Goal: Communication & Community: Answer question/provide support

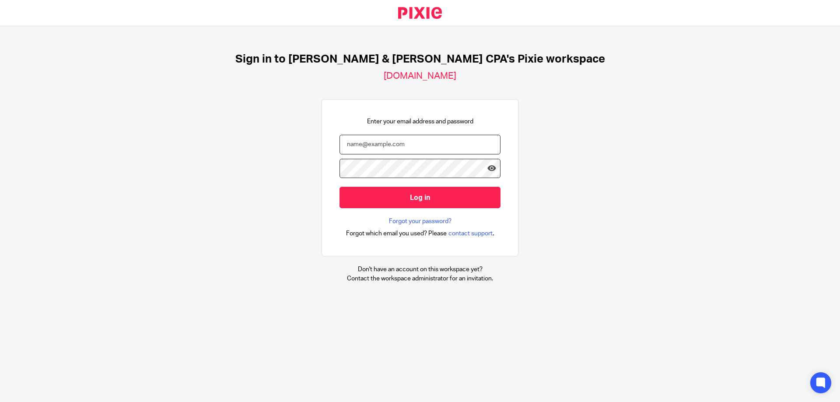
click at [386, 143] on input "email" at bounding box center [419, 145] width 161 height 20
type input "angela@johnscreekcpa.com"
click at [339, 187] on input "Log in" at bounding box center [419, 197] width 161 height 21
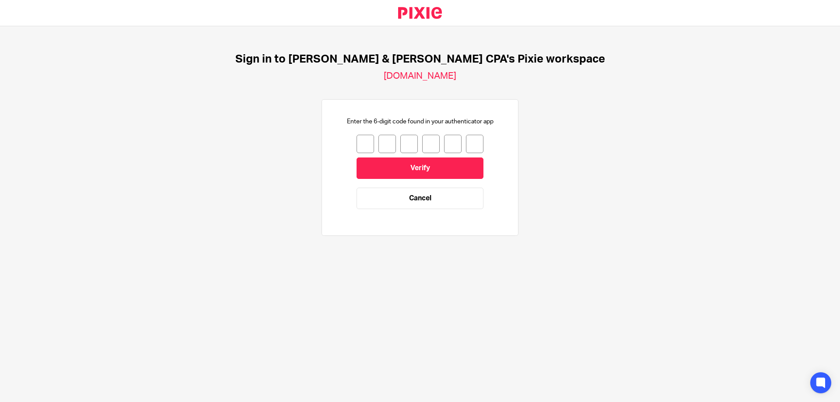
click at [359, 145] on input "number" at bounding box center [364, 144] width 17 height 18
type input "1"
type input "6"
type input "2"
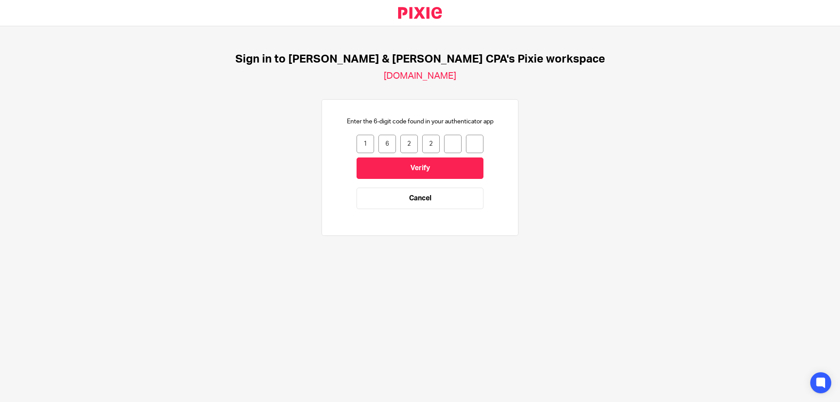
type input "6"
type input "7"
click at [410, 166] on input "Verify" at bounding box center [419, 167] width 127 height 21
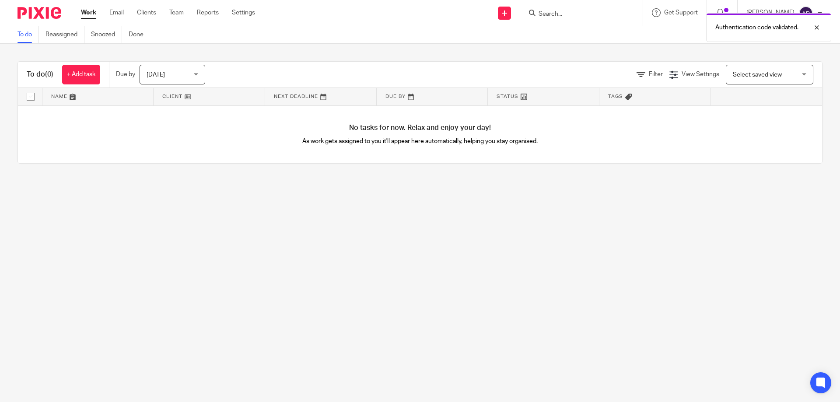
click at [556, 16] on div "Authentication code validated." at bounding box center [625, 25] width 411 height 33
click at [569, 13] on div "Authentication code validated." at bounding box center [625, 25] width 411 height 33
click at [818, 29] on div at bounding box center [810, 27] width 24 height 10
click at [554, 15] on input "Search" at bounding box center [577, 14] width 79 height 8
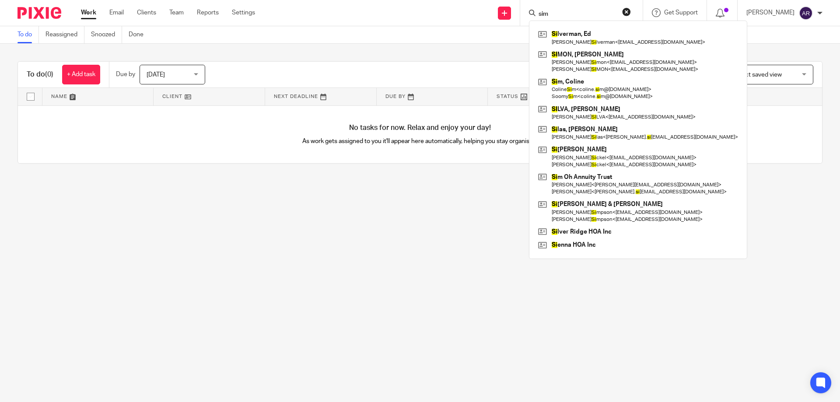
type input "sim"
click button "submit" at bounding box center [0, 0] width 0 height 0
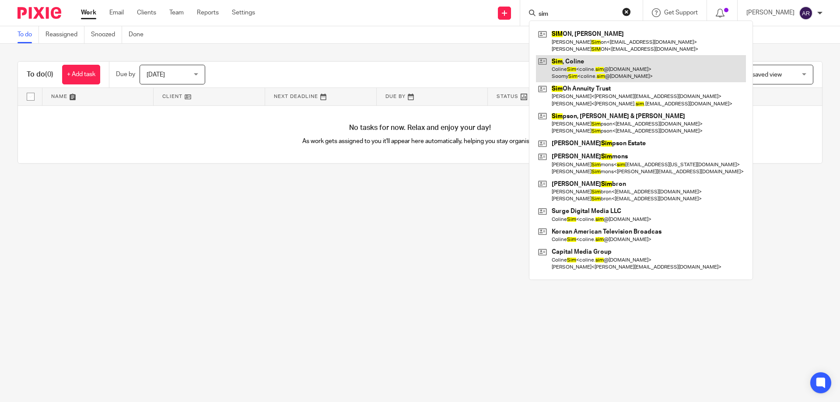
click at [585, 68] on link at bounding box center [641, 68] width 210 height 27
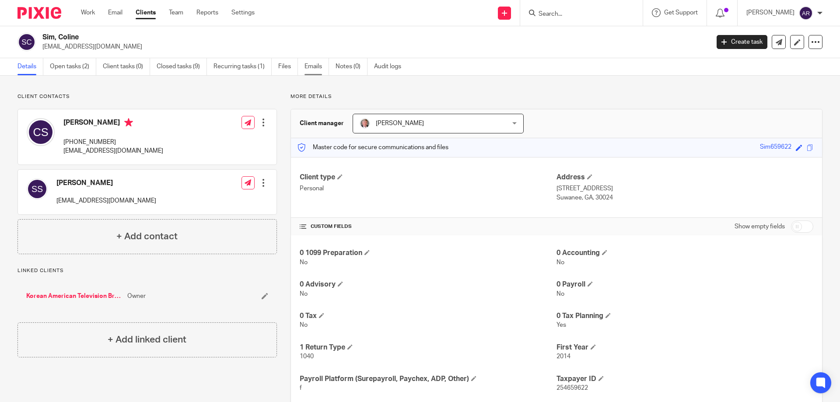
click at [315, 66] on link "Emails" at bounding box center [316, 66] width 24 height 17
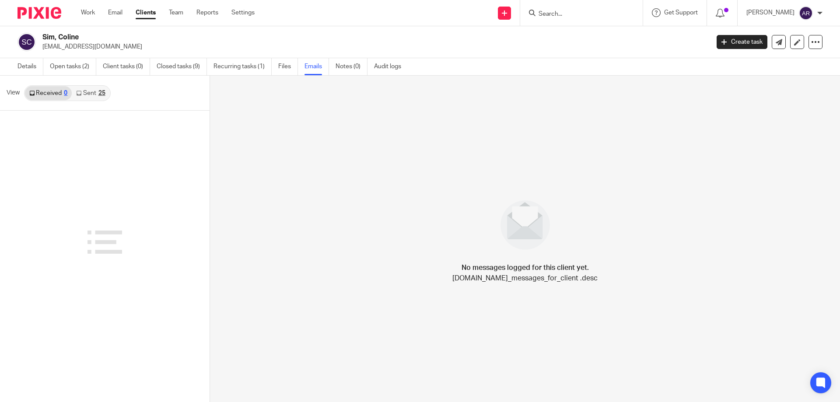
click at [86, 90] on link "Sent 25" at bounding box center [91, 93] width 38 height 14
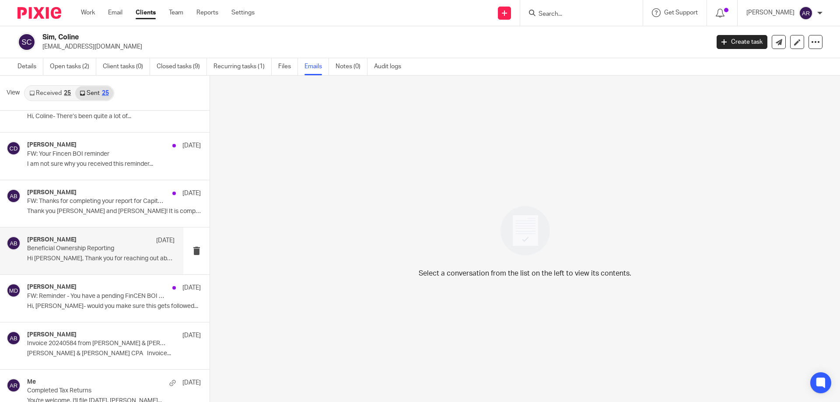
scroll to position [306, 0]
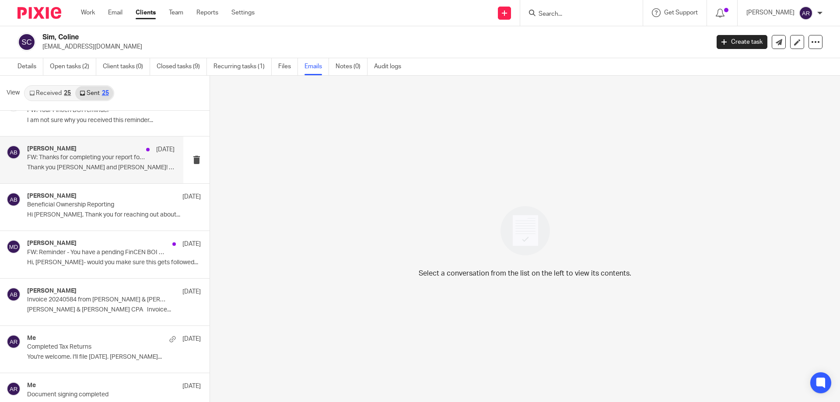
click at [118, 161] on div "Ann Butts Sep 30 FW: Thanks for completing your report for Capital Media Group!…" at bounding box center [100, 159] width 147 height 29
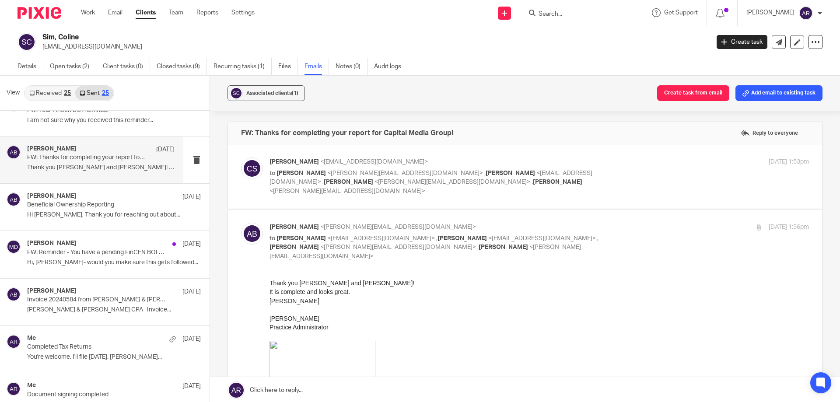
scroll to position [0, 0]
click at [86, 211] on p "Hi [PERSON_NAME], Thank you for reaching out about..." at bounding box center [100, 214] width 147 height 7
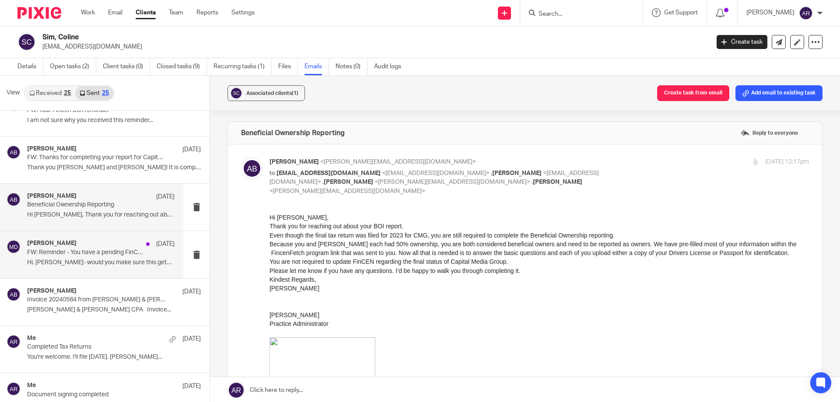
click at [93, 251] on p "FW: Reminder - You have a pending FinCEN BOI report" at bounding box center [86, 252] width 118 height 7
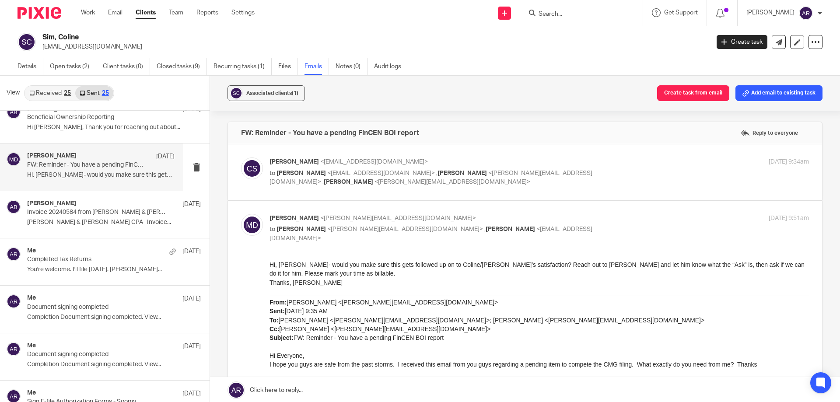
scroll to position [394, 0]
click at [80, 222] on p "Davis & Langford CPA Invoice..." at bounding box center [100, 222] width 147 height 7
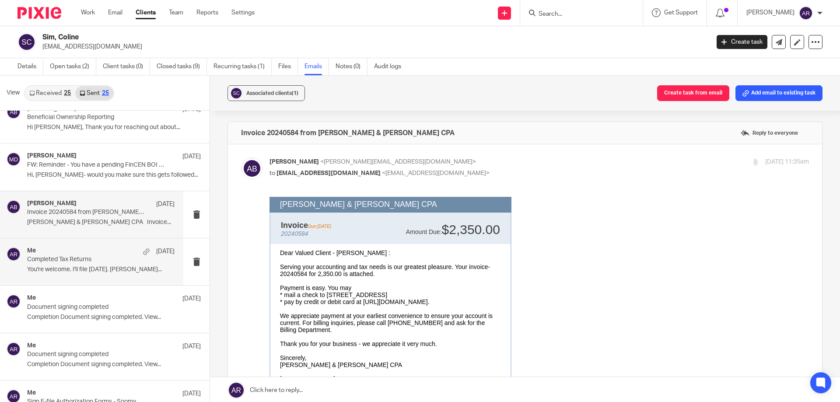
scroll to position [0, 0]
click at [82, 261] on p "Completed Tax Returns" at bounding box center [86, 259] width 118 height 7
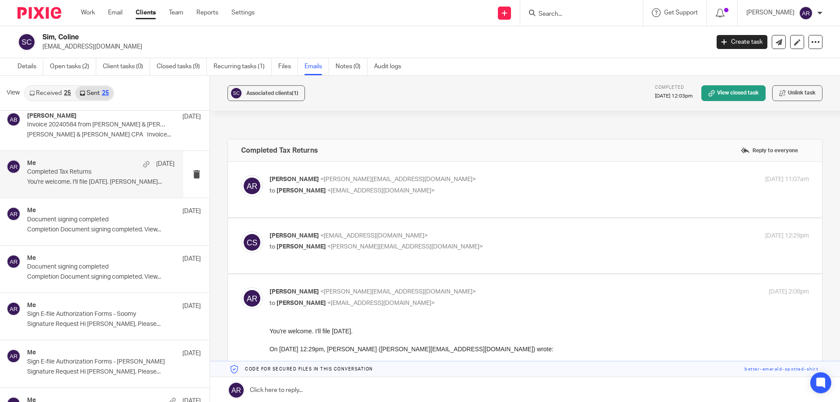
click at [481, 174] on label at bounding box center [525, 190] width 594 height 56
click at [241, 175] on input "checkbox" at bounding box center [241, 175] width 0 height 0
checkbox input "true"
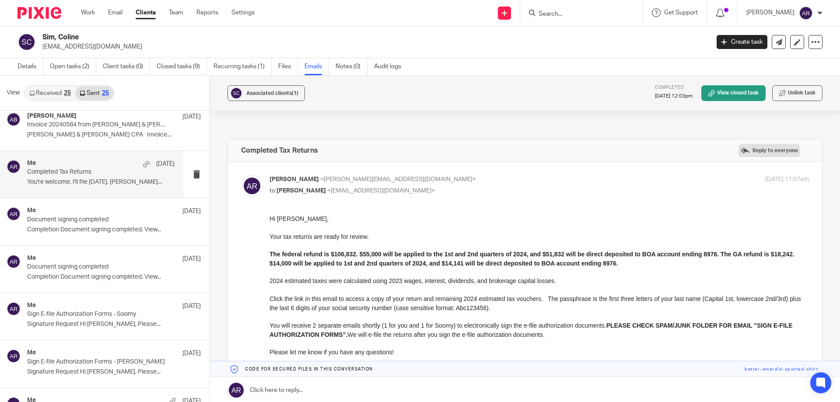
click at [745, 150] on label "Reply to everyone" at bounding box center [769, 150] width 62 height 13
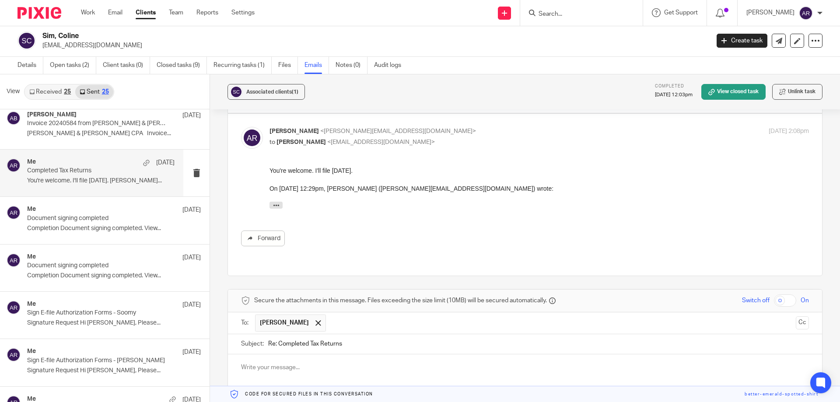
scroll to position [535, 0]
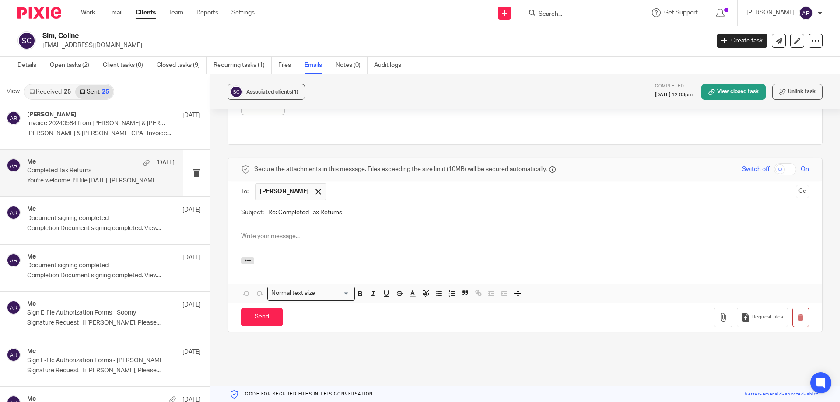
drag, startPoint x: 361, startPoint y: 210, endPoint x: 231, endPoint y: 211, distance: 129.5
click at [232, 211] on div "Subject: Re: Completed Tax Returns" at bounding box center [525, 213] width 594 height 20
type input "2024 Estimated Taxes"
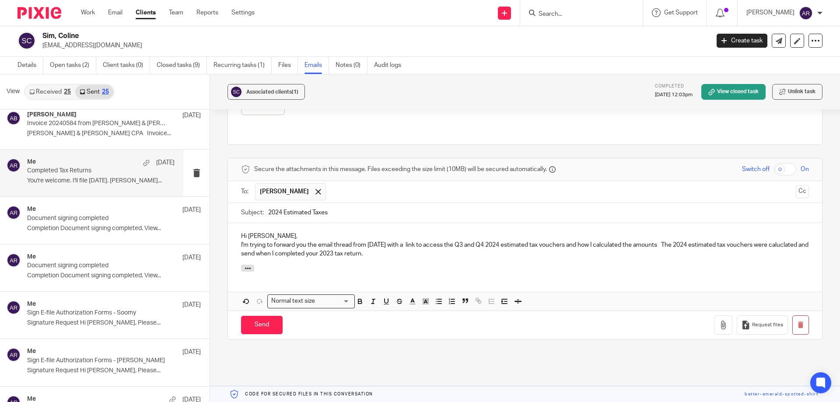
click at [254, 255] on p "I'm trying to forward you the email thread from August 2024 with a link to acce…" at bounding box center [525, 250] width 568 height 18
click at [432, 253] on p "I'm trying to forward you the email thread from August 2024 with a link to acce…" at bounding box center [525, 250] width 568 height 18
click at [292, 253] on p "I'm trying to forward you the email thread from August 2024 with a link to acce…" at bounding box center [525, 250] width 568 height 18
click at [421, 252] on p "I'm trying to forward you the email thread from August 2024 with a link to acce…" at bounding box center [525, 250] width 568 height 18
click at [690, 253] on p "I'm trying to forward you the email thread from August 2024 with a link to acce…" at bounding box center [525, 250] width 568 height 18
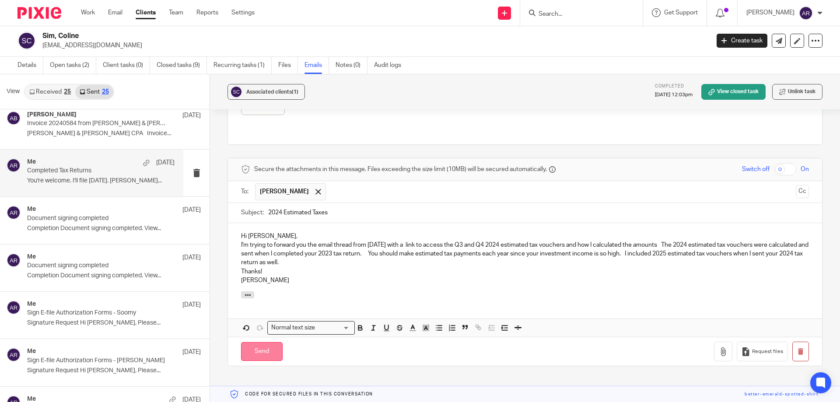
click at [259, 349] on input "Send" at bounding box center [262, 351] width 42 height 19
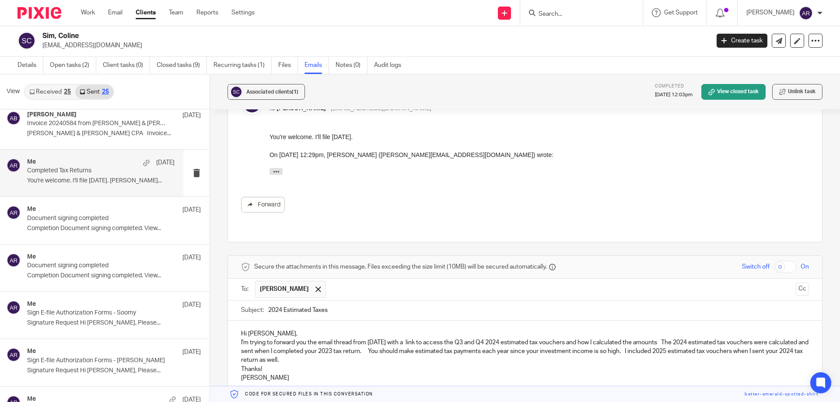
scroll to position [612, 0]
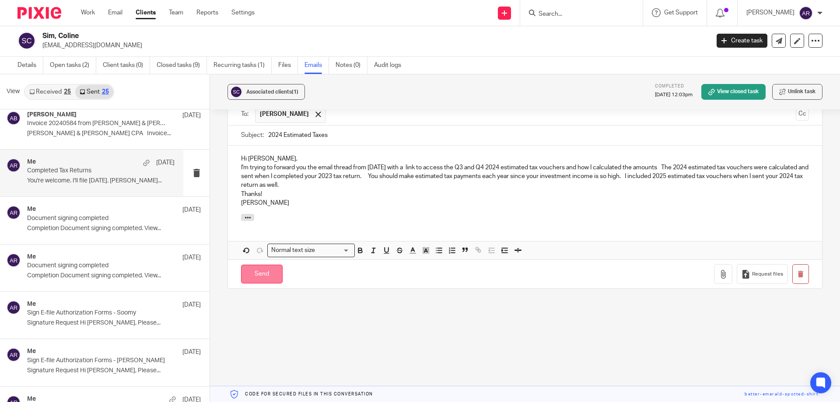
click at [269, 273] on input "Send" at bounding box center [262, 274] width 42 height 19
click at [816, 29] on div at bounding box center [810, 27] width 24 height 10
click at [783, 90] on button "Unlink task" at bounding box center [797, 92] width 50 height 16
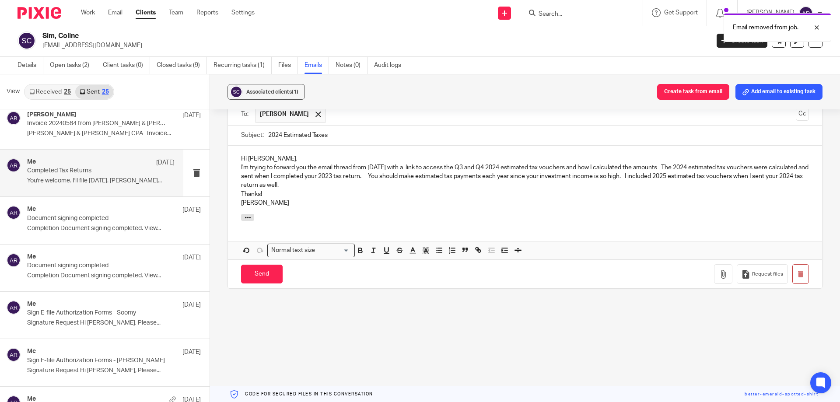
drag, startPoint x: 346, startPoint y: 186, endPoint x: 220, endPoint y: 164, distance: 127.9
click at [220, 164] on div "Associated clients (1) Create task from email Add email to existing task Comple…" at bounding box center [525, 238] width 630 height 328
copy p "I'm trying to forward you the email thread from [DATE] with a link to access th…"
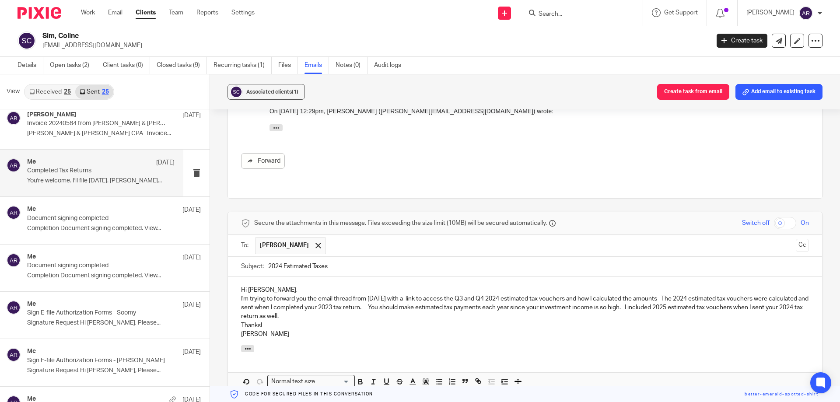
scroll to position [613, 0]
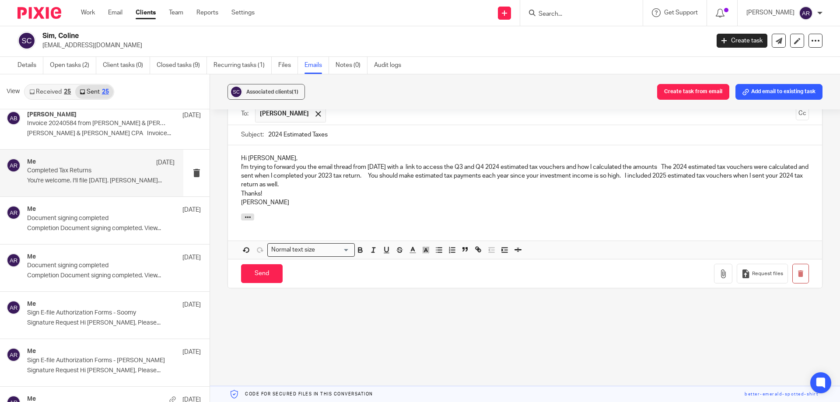
click at [662, 266] on div "Send You have unsaved changes Request files" at bounding box center [525, 273] width 594 height 29
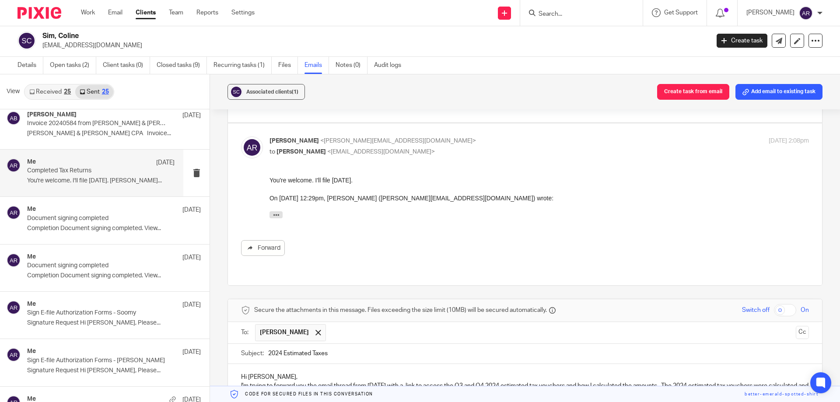
scroll to position [569, 0]
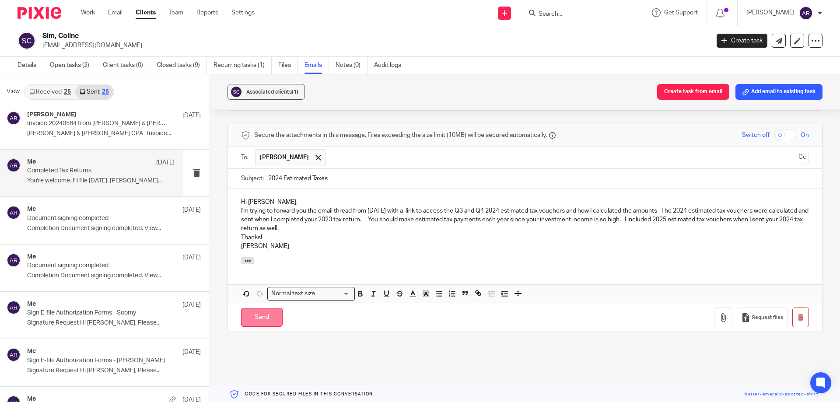
click at [260, 318] on input "Send" at bounding box center [262, 317] width 42 height 19
click at [819, 24] on div at bounding box center [810, 27] width 24 height 10
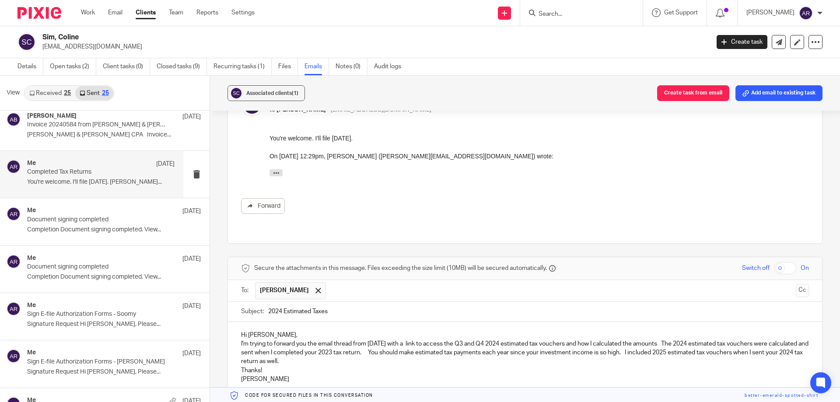
scroll to position [613, 0]
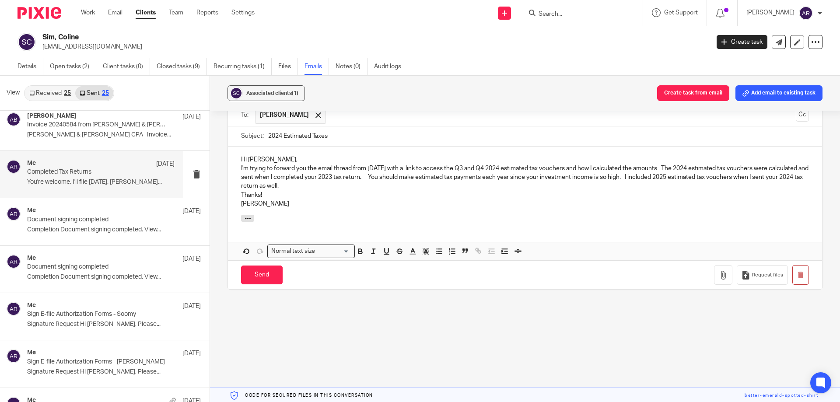
click at [552, 203] on p "Angela" at bounding box center [525, 203] width 568 height 9
click at [267, 276] on input "Send" at bounding box center [262, 275] width 42 height 19
click at [814, 26] on div at bounding box center [810, 27] width 24 height 10
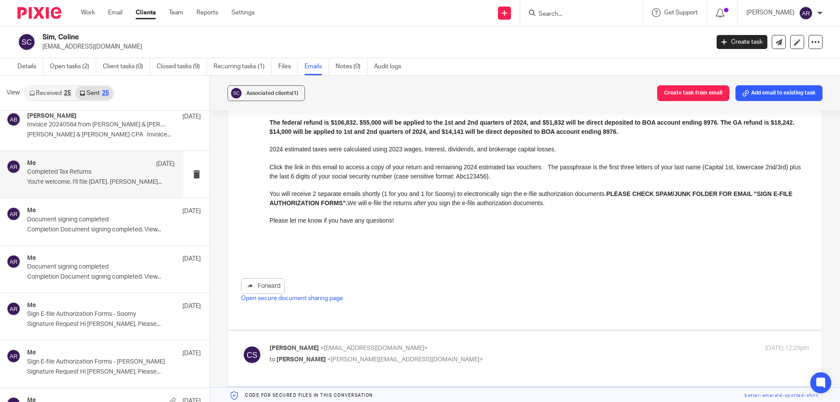
scroll to position [0, 0]
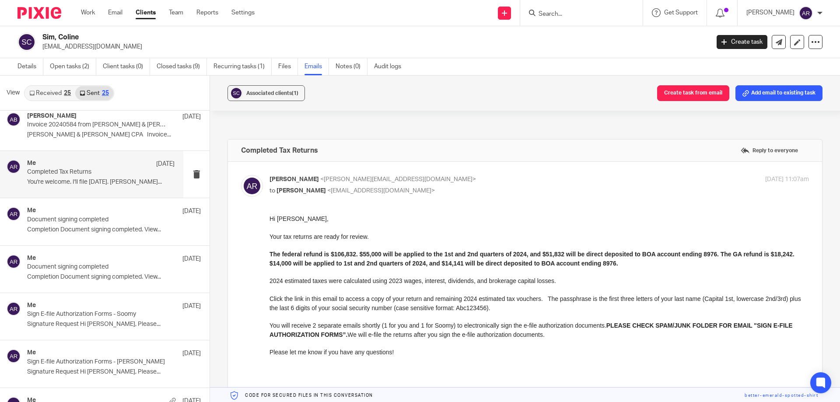
click at [546, 199] on div "Angela Rayner <angela@johnscreekcpa.com> to Coline Sim <coline.sim@telemundoatl…" at bounding box center [525, 311] width 568 height 273
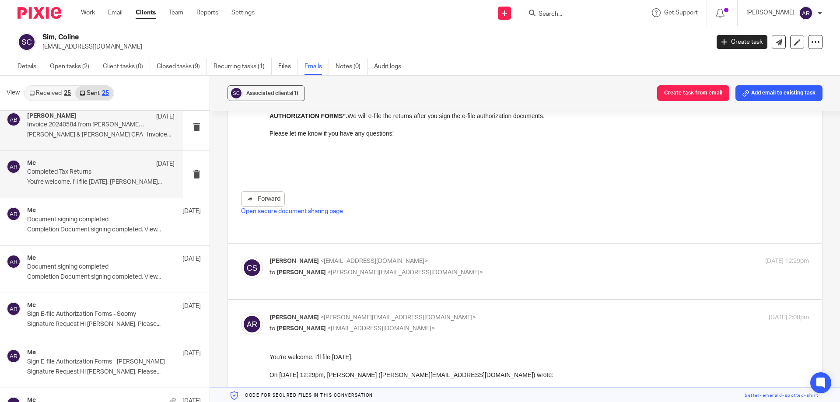
click at [85, 122] on p "Invoice 20240584 from Davis & Langford CPA" at bounding box center [86, 124] width 118 height 7
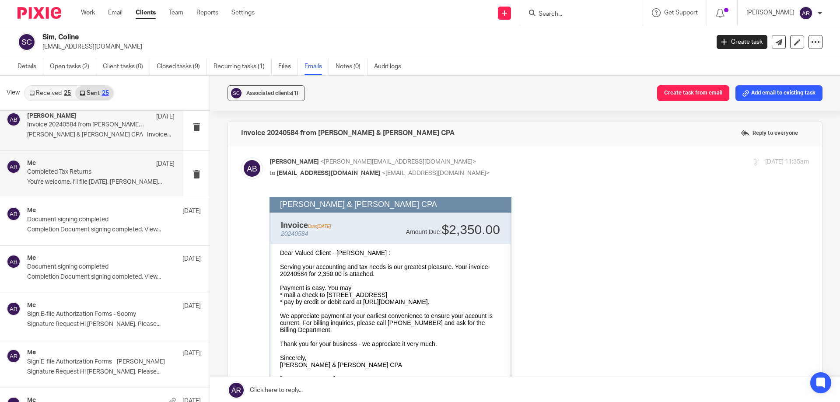
scroll to position [0, 0]
click at [92, 169] on p "Completed Tax Returns" at bounding box center [86, 171] width 118 height 7
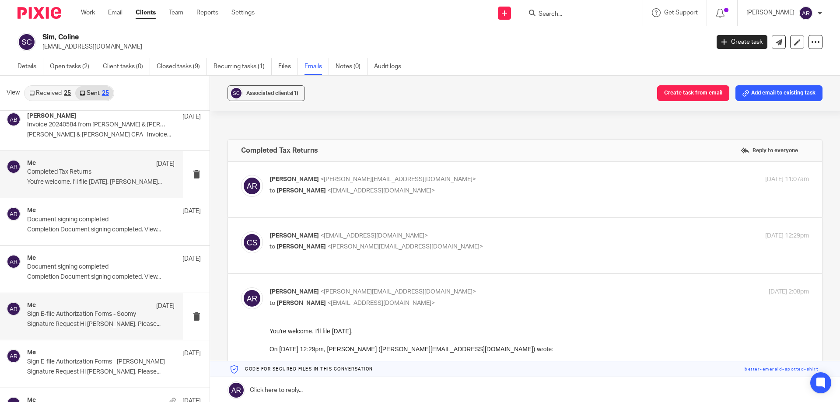
click at [113, 312] on p "Sign E-file Authorization Forms - Soomy" at bounding box center [86, 314] width 118 height 7
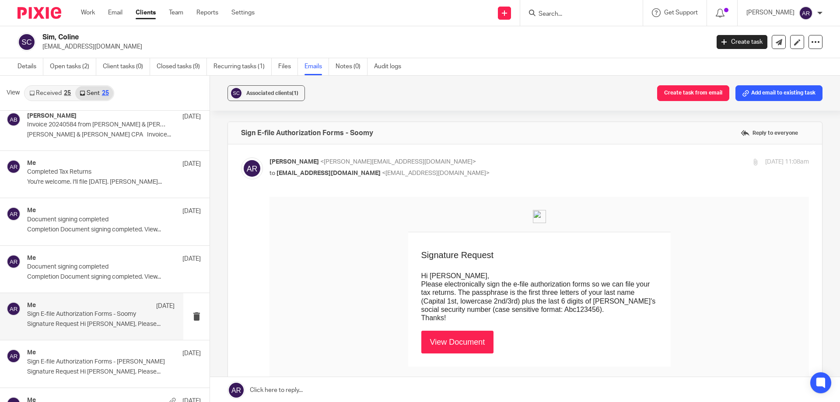
scroll to position [656, 0]
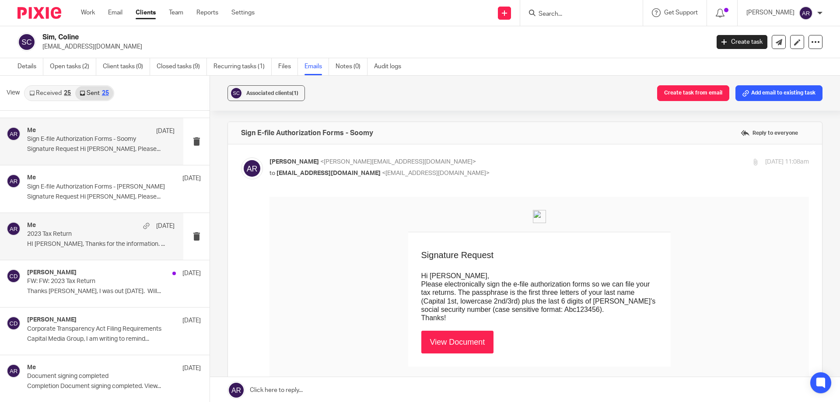
click at [95, 233] on p "2023 Tax Return" at bounding box center [86, 234] width 118 height 7
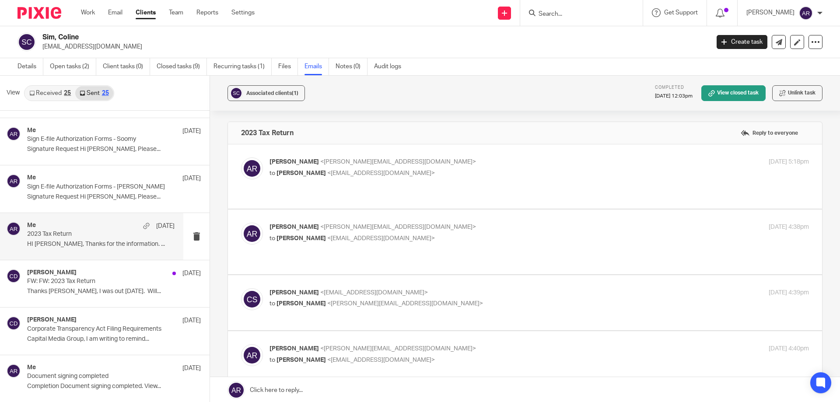
scroll to position [0, 0]
click at [91, 189] on p "Sign E-file Authorization Forms - Coline" at bounding box center [86, 186] width 118 height 7
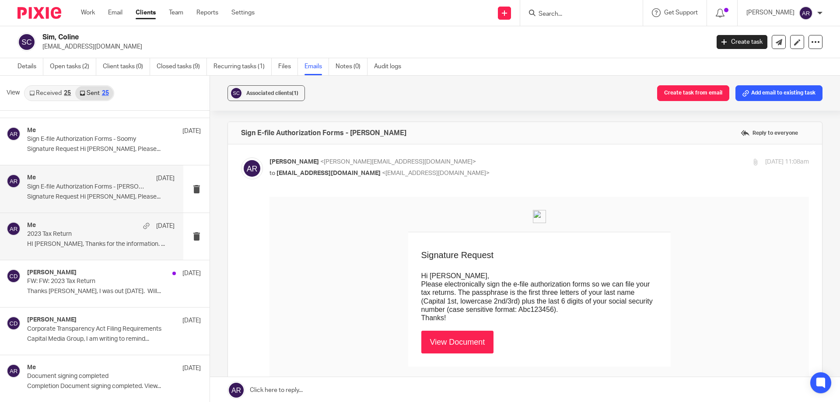
click at [95, 238] on p "2023 Tax Return" at bounding box center [86, 234] width 118 height 7
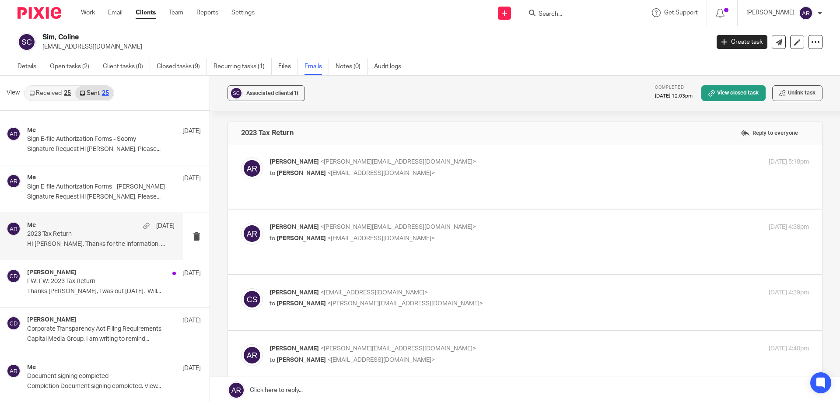
click at [507, 162] on p "Angela Rayner <angela@johnscreekcpa.com>" at bounding box center [449, 161] width 360 height 9
checkbox input "true"
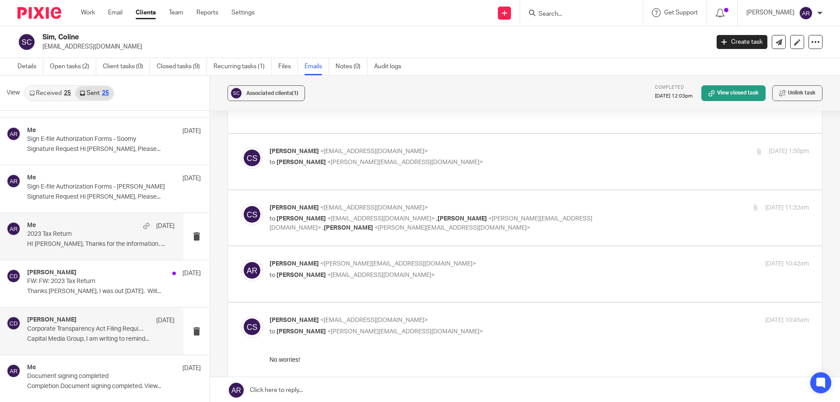
scroll to position [612, 0]
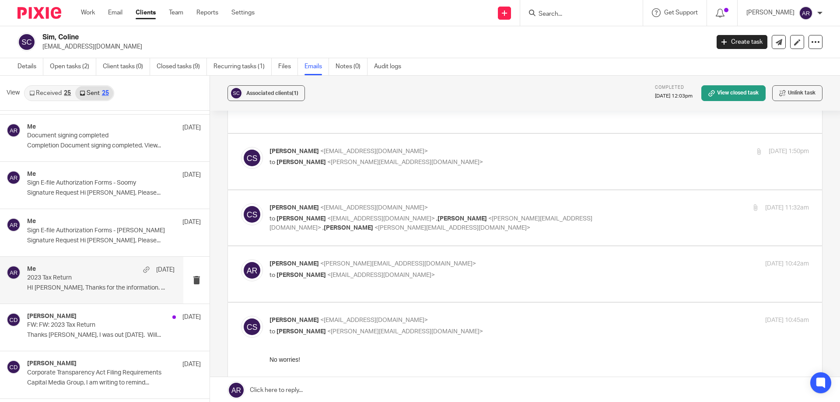
click at [58, 276] on p "2023 Tax Return" at bounding box center [86, 277] width 118 height 7
click at [75, 208] on div "Me Aug 19, 2024 Sign E-file Authorization Forms - Soomy Signature Request Hi So…" at bounding box center [91, 185] width 183 height 47
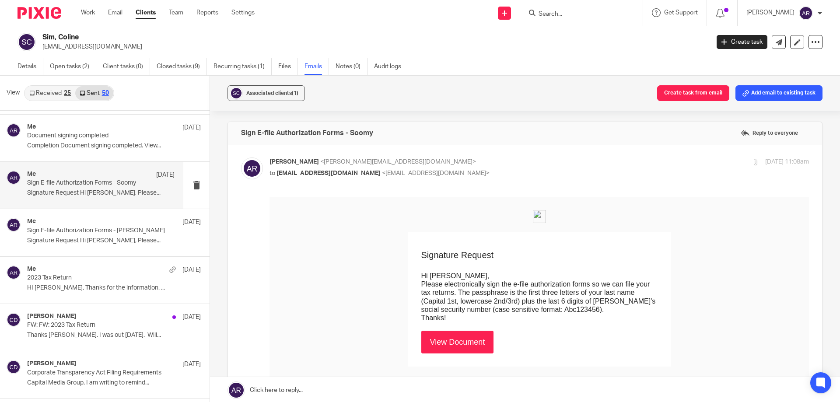
scroll to position [0, 0]
click at [76, 176] on div "Me Aug 19, 2024" at bounding box center [100, 175] width 147 height 9
click at [78, 144] on p "Completion Document signing completed. View..." at bounding box center [100, 145] width 147 height 7
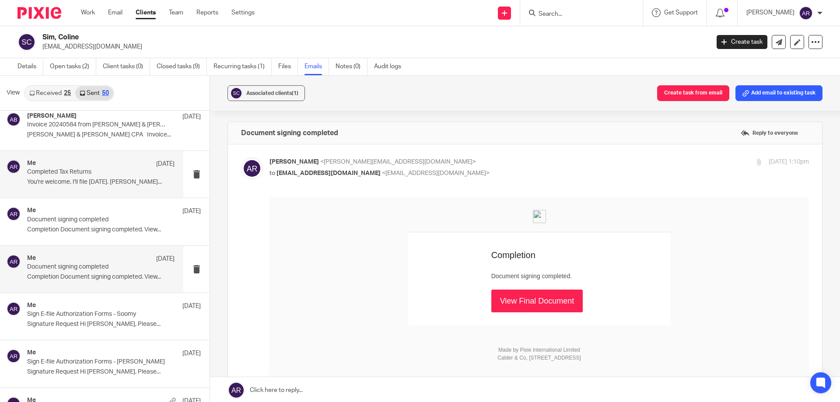
click at [87, 173] on p "Completed Tax Returns" at bounding box center [86, 171] width 118 height 7
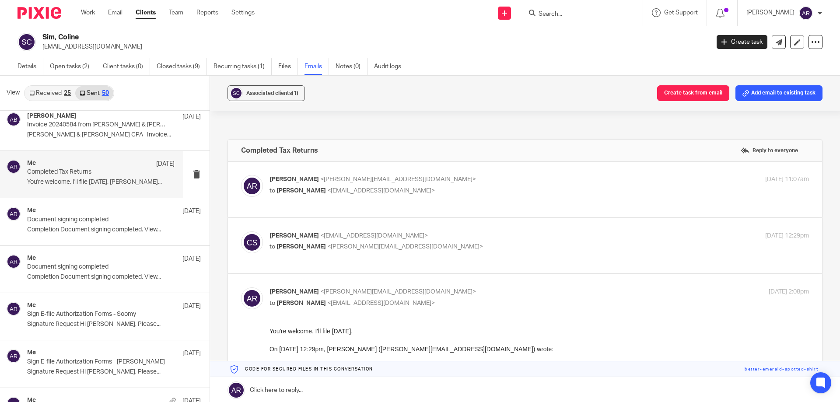
click at [494, 178] on p "Angela Rayner <angela@johnscreekcpa.com>" at bounding box center [449, 179] width 360 height 9
checkbox input "true"
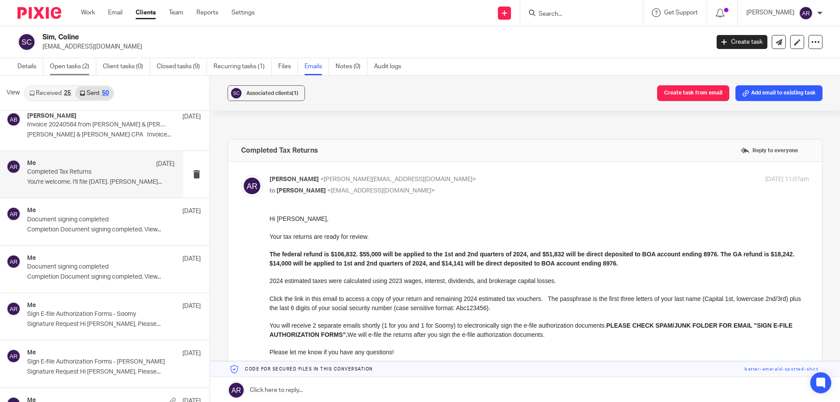
click at [70, 65] on link "Open tasks (2)" at bounding box center [73, 66] width 46 height 17
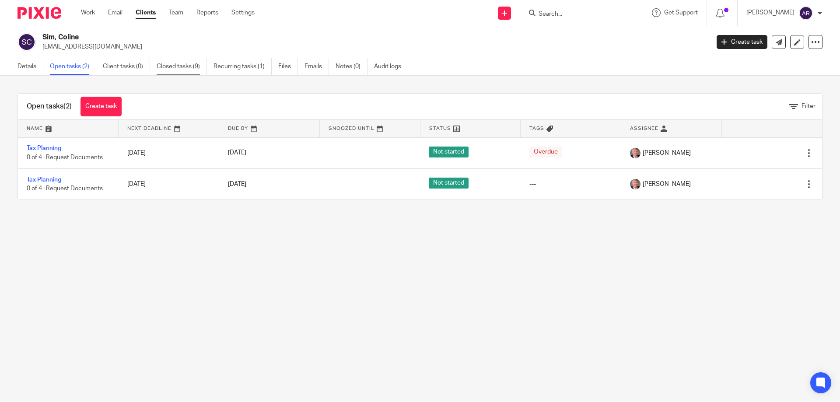
click at [183, 66] on link "Closed tasks (9)" at bounding box center [182, 66] width 50 height 17
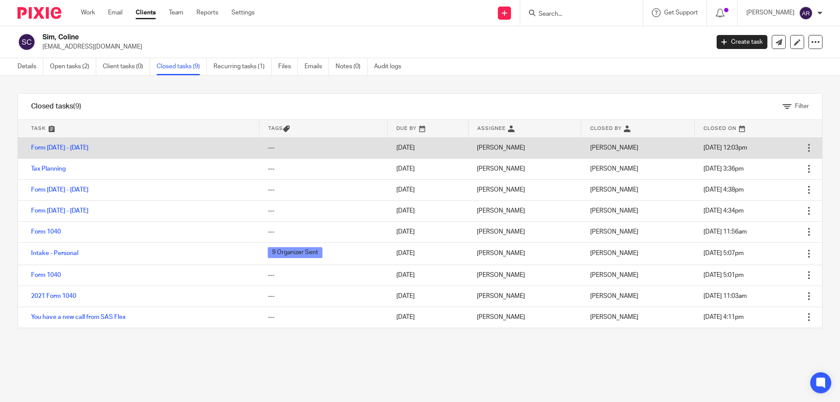
click at [804, 148] on div at bounding box center [808, 147] width 9 height 9
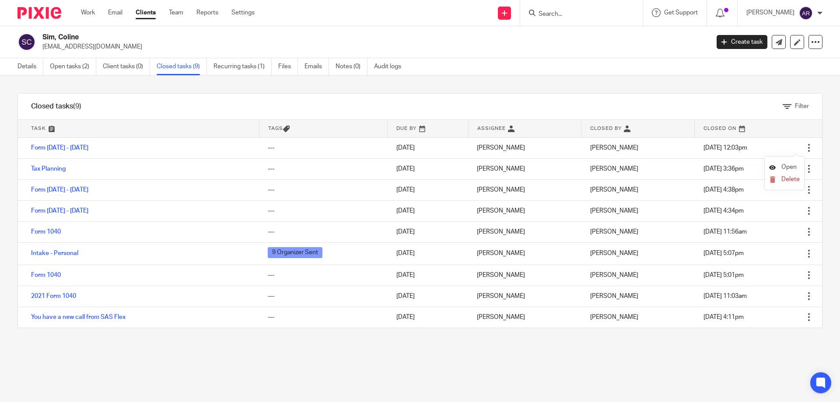
click at [790, 168] on span "Open" at bounding box center [788, 167] width 15 height 6
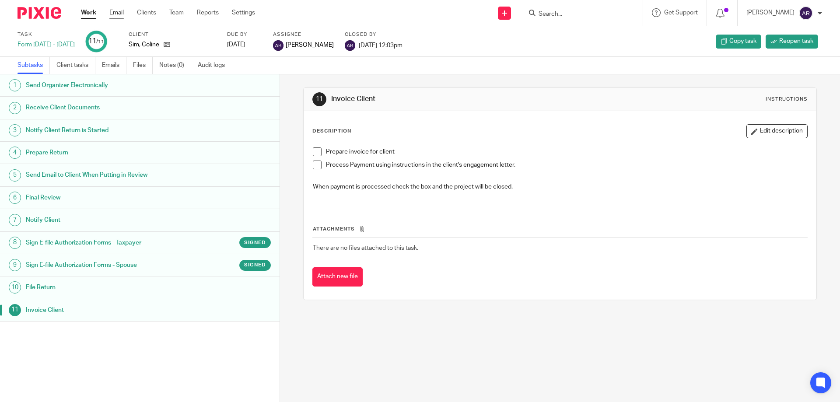
click at [119, 10] on link "Email" at bounding box center [116, 12] width 14 height 9
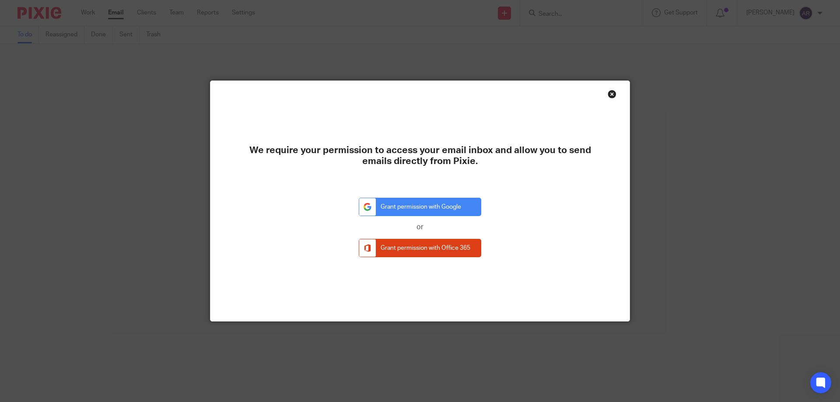
click at [608, 93] on div "Close this dialog window" at bounding box center [612, 94] width 9 height 9
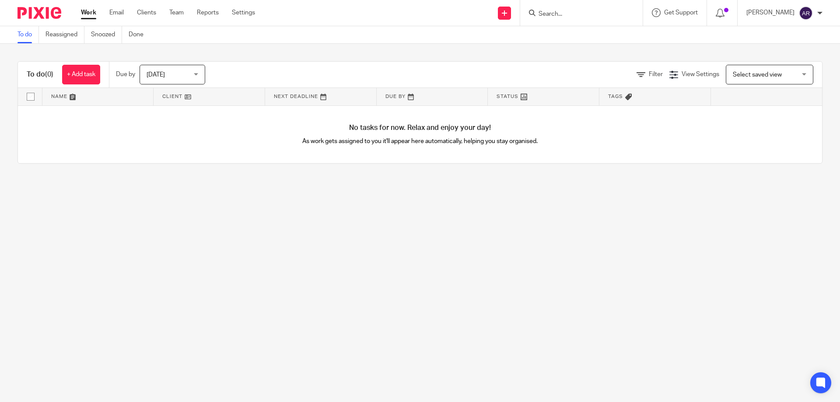
click at [563, 12] on input "Search" at bounding box center [577, 14] width 79 height 8
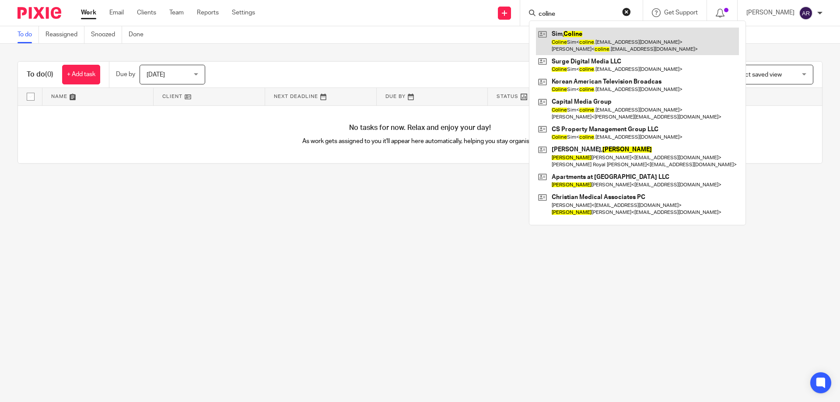
type input "coline"
click at [565, 40] on link at bounding box center [637, 41] width 203 height 27
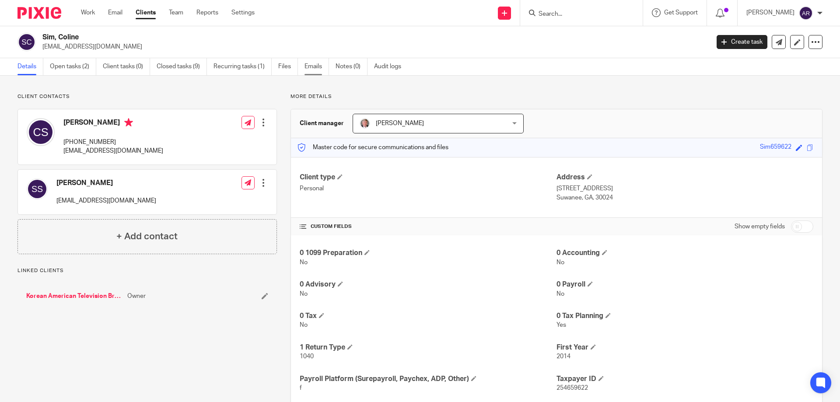
click at [313, 66] on link "Emails" at bounding box center [316, 66] width 24 height 17
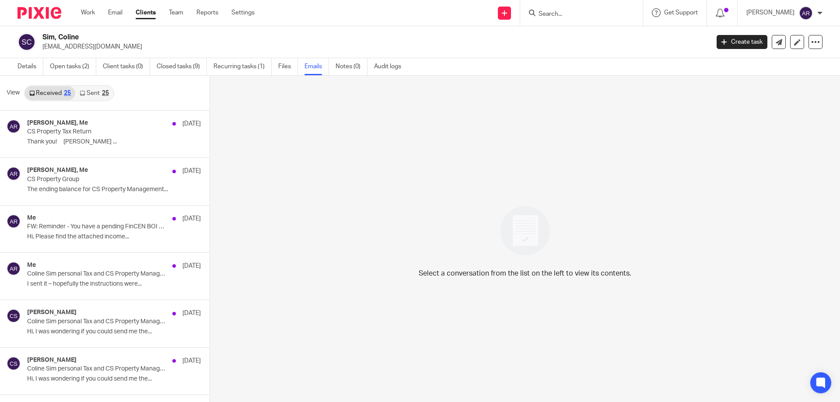
click at [92, 92] on link "Sent 25" at bounding box center [94, 93] width 38 height 14
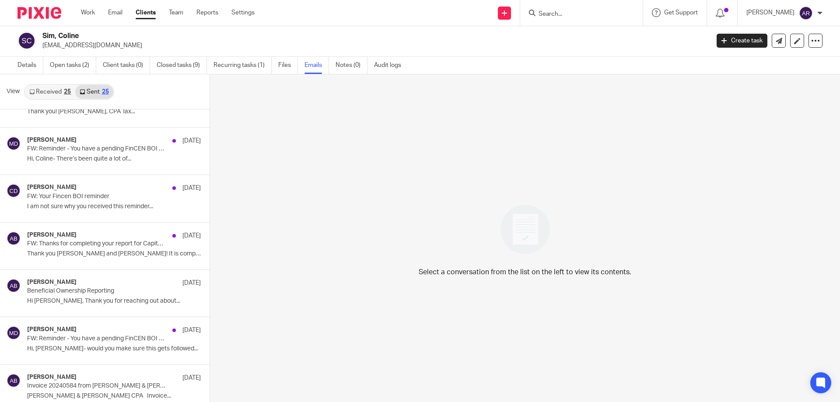
scroll to position [394, 0]
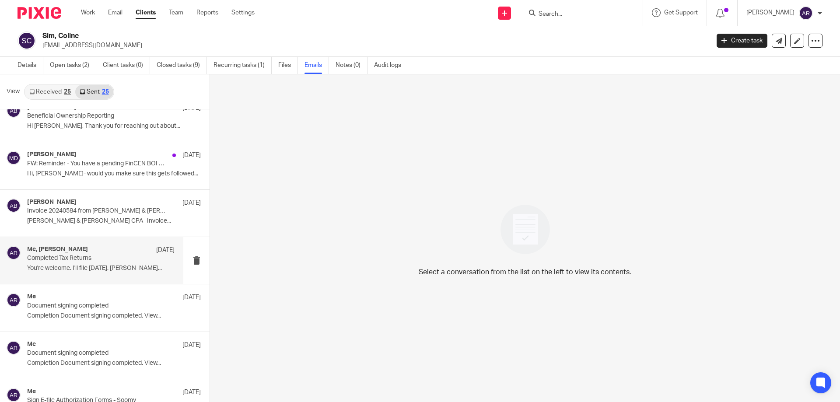
click at [78, 263] on div "Me, [PERSON_NAME] [DATE] Completed Tax Returns You're welcome. I'll file [DATE]…" at bounding box center [100, 260] width 147 height 29
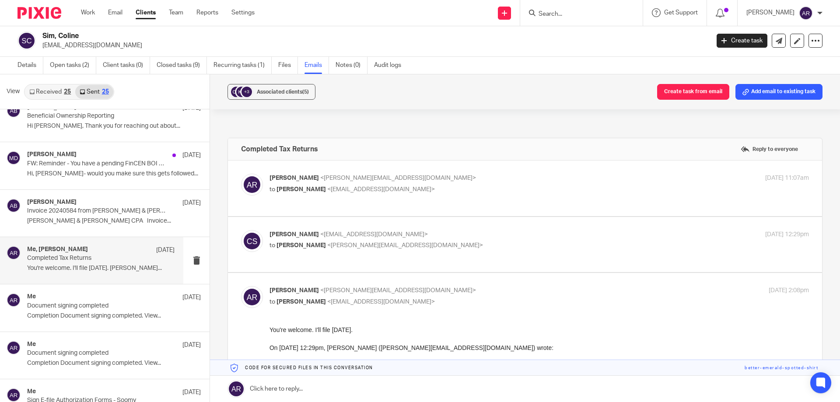
scroll to position [0, 0]
click at [544, 177] on p "[PERSON_NAME] <[PERSON_NAME][EMAIL_ADDRESS][DOMAIN_NAME]>" at bounding box center [449, 178] width 360 height 9
checkbox input "true"
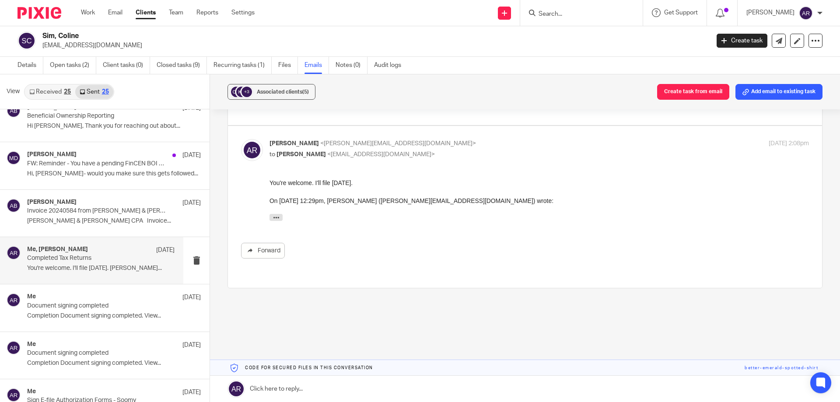
scroll to position [173, 0]
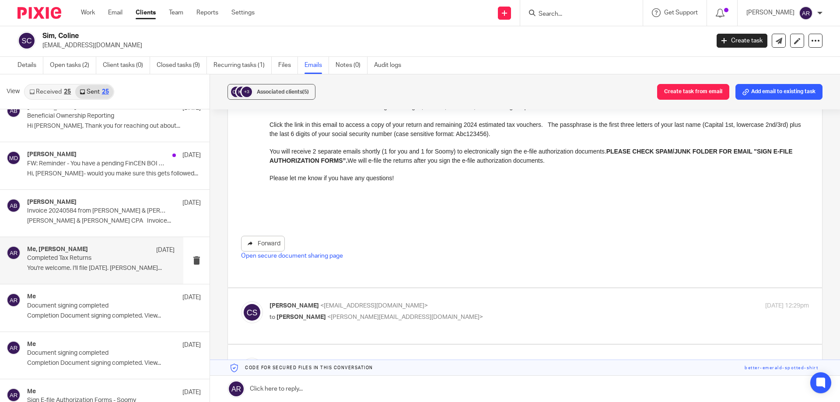
click at [255, 241] on link "Forward" at bounding box center [263, 244] width 44 height 16
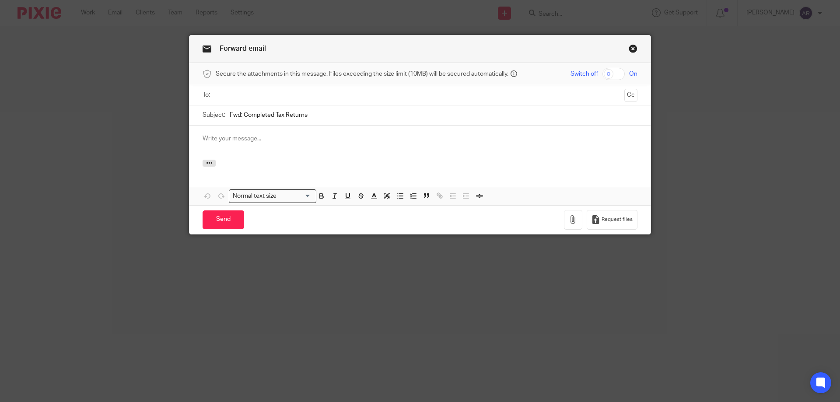
click at [227, 95] on input "text" at bounding box center [420, 95] width 402 height 10
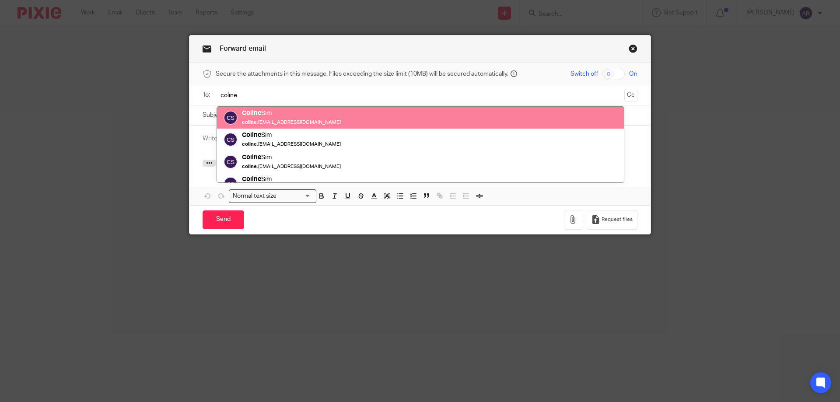
type input "coline"
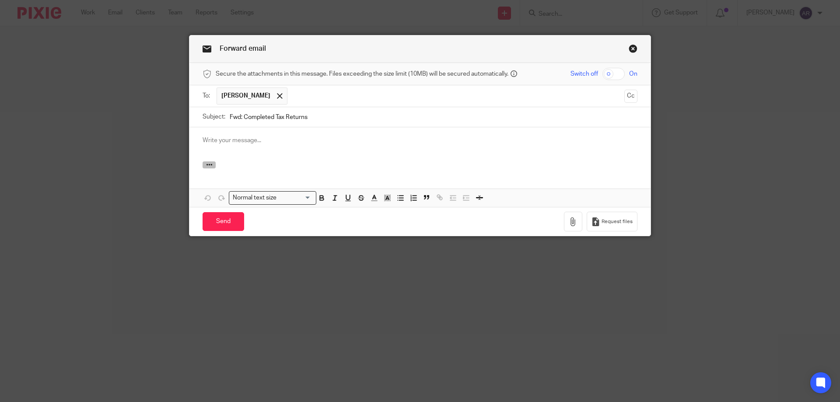
click at [206, 164] on icon "button" at bounding box center [209, 164] width 7 height 7
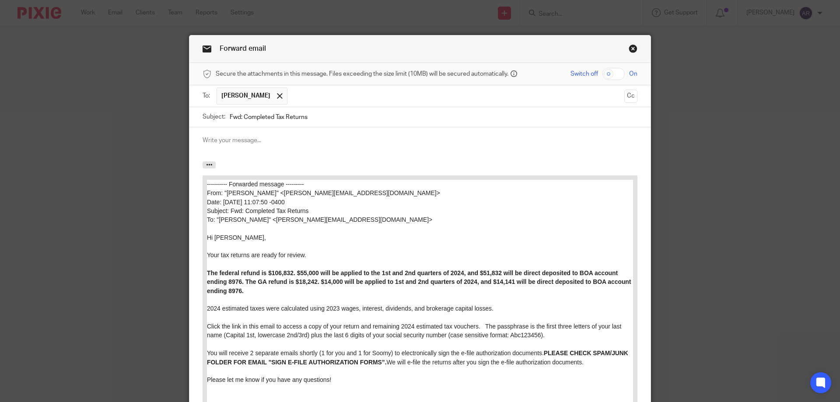
drag, startPoint x: 318, startPoint y: 119, endPoint x: 203, endPoint y: 120, distance: 114.2
click at [203, 120] on div "Subject: Fwd: Completed Tax Returns" at bounding box center [420, 117] width 435 height 20
click at [223, 133] on div at bounding box center [419, 144] width 461 height 34
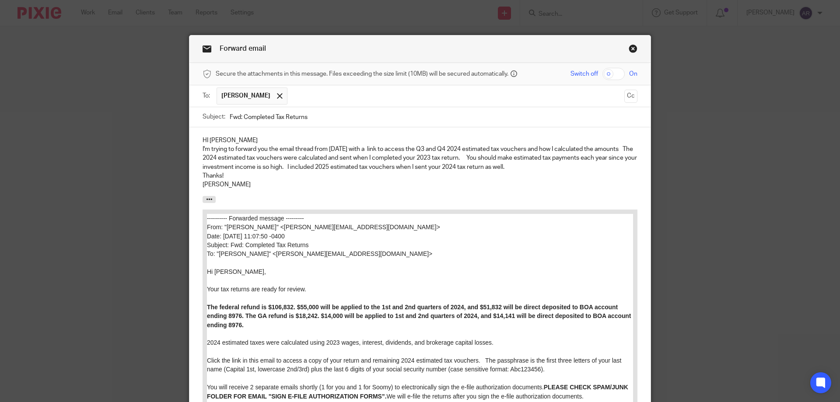
scroll to position [248, 0]
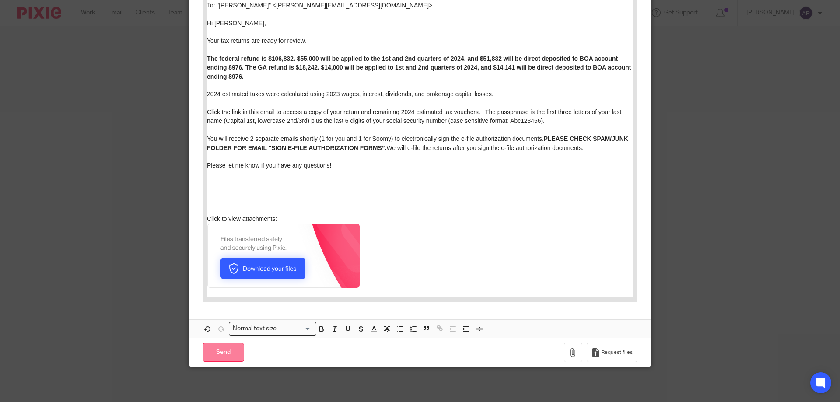
click at [224, 350] on input "Send" at bounding box center [224, 352] width 42 height 19
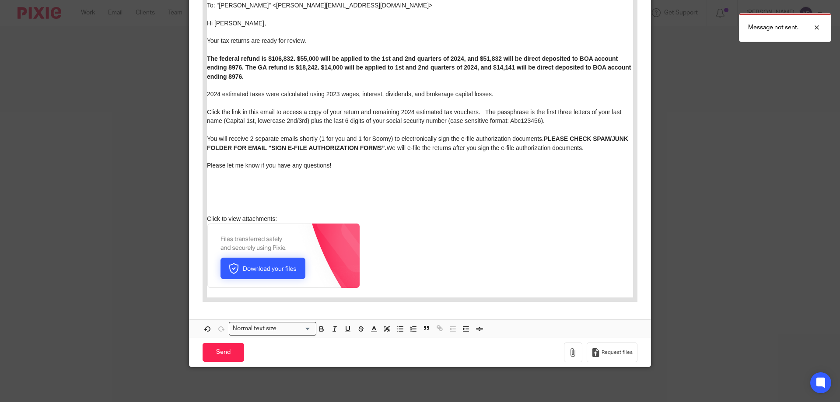
scroll to position [161, 0]
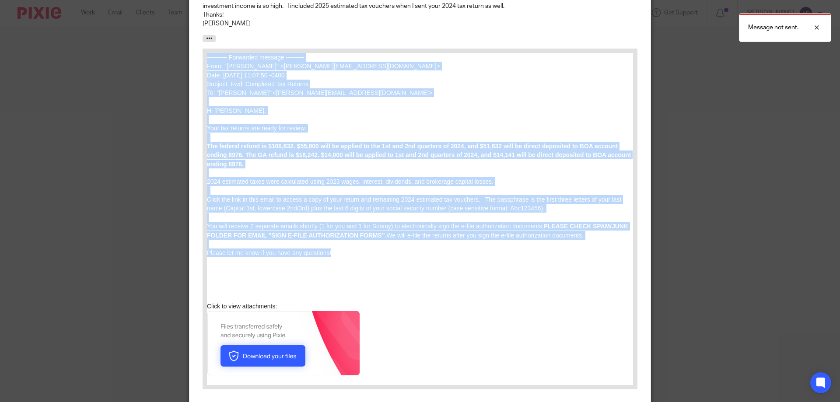
drag, startPoint x: 346, startPoint y: 254, endPoint x: 201, endPoint y: 55, distance: 246.1
click at [207, 55] on html "---------- Forwarded message --------- From: "[PERSON_NAME]" <[PERSON_NAME][EMA…" at bounding box center [420, 219] width 426 height 332
copy div "---------- Loremipsu dolorsi --------- Amet: "Consec Adipis" <Elitse@doeiusmodt…"
